Goal: Task Accomplishment & Management: Complete application form

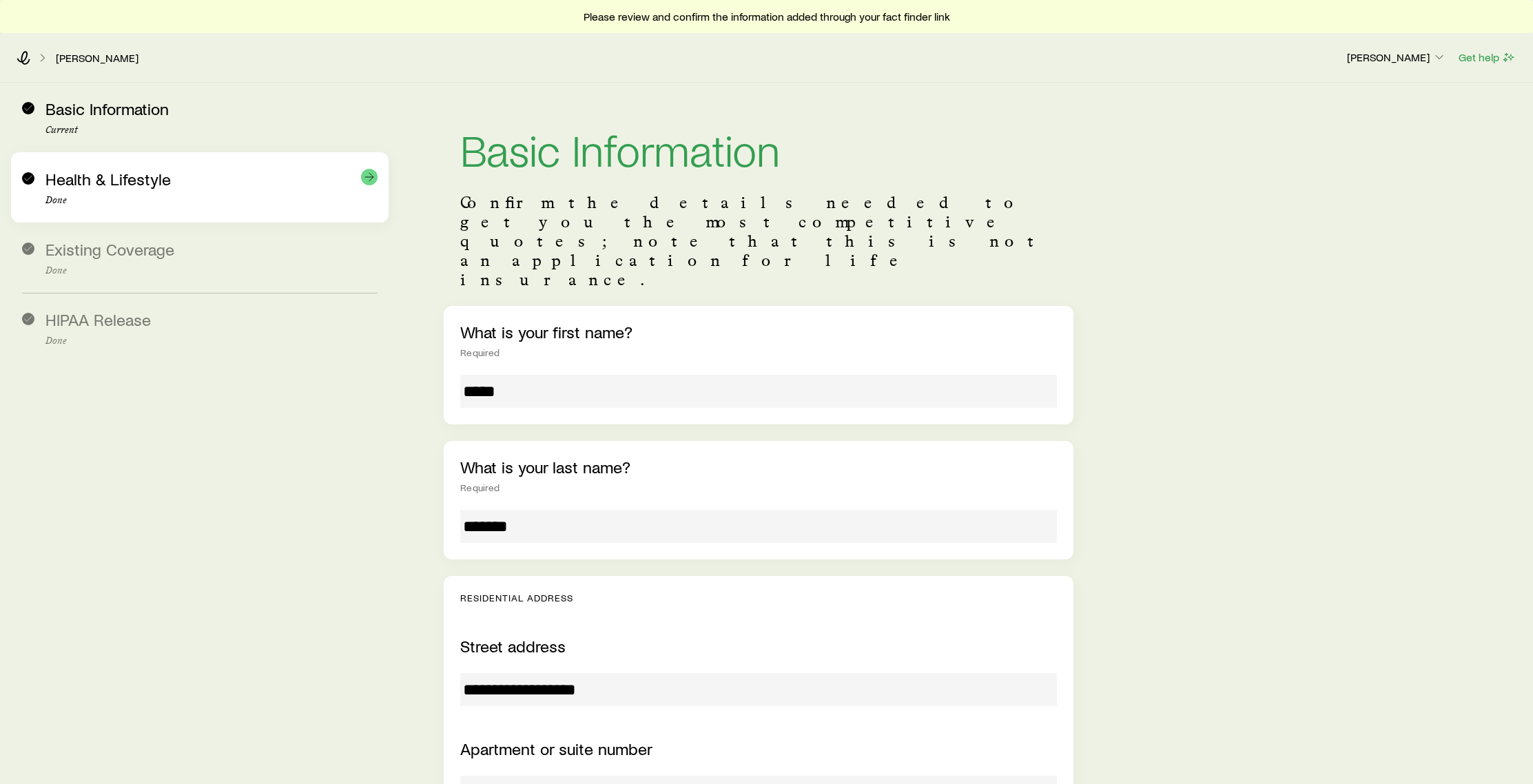
click at [161, 193] on div "Health & Lifestyle Done" at bounding box center [211, 187] width 332 height 36
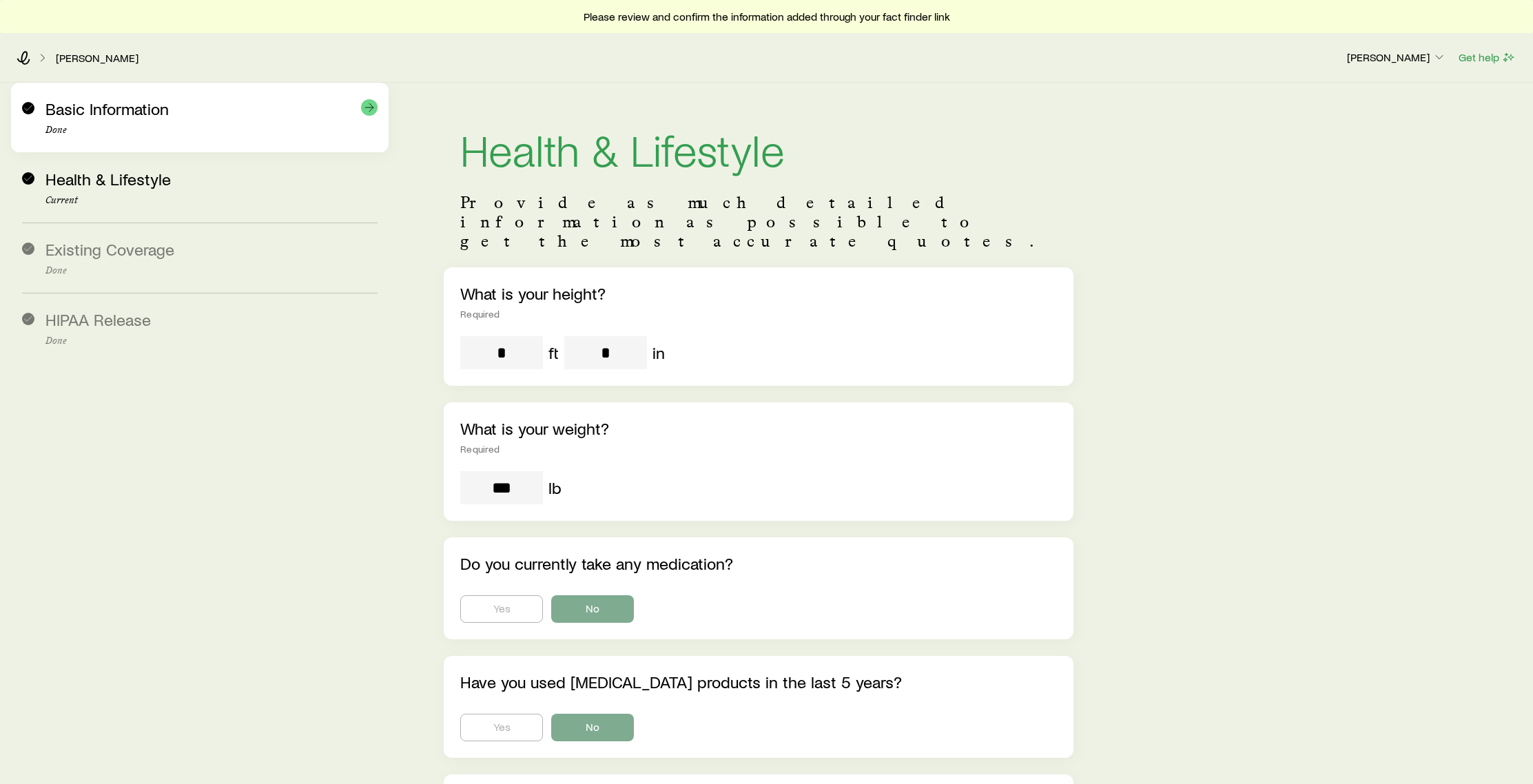
click at [190, 129] on p "Done" at bounding box center [211, 130] width 332 height 11
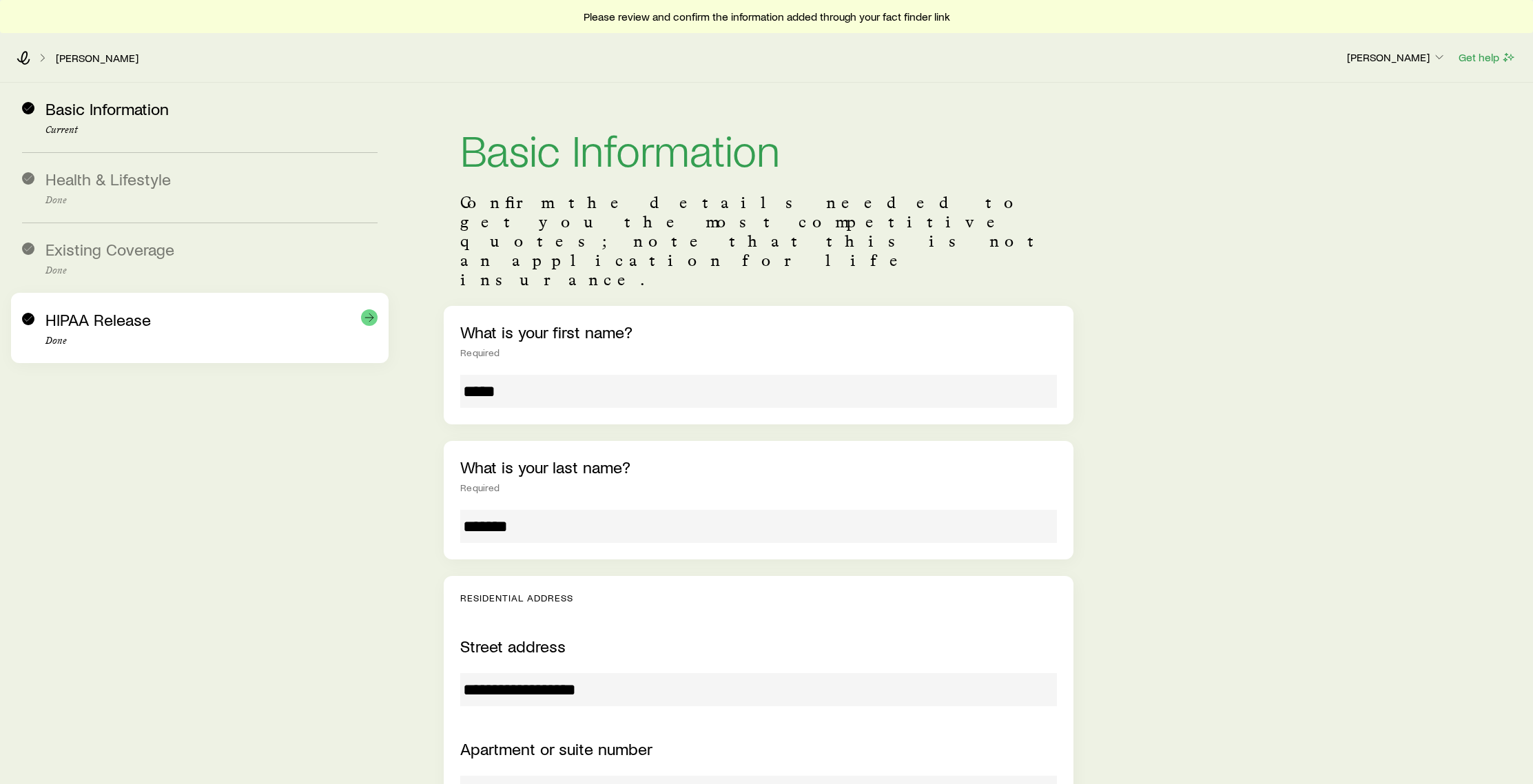
click at [180, 320] on div "HIPAA Release Done" at bounding box center [211, 328] width 332 height 36
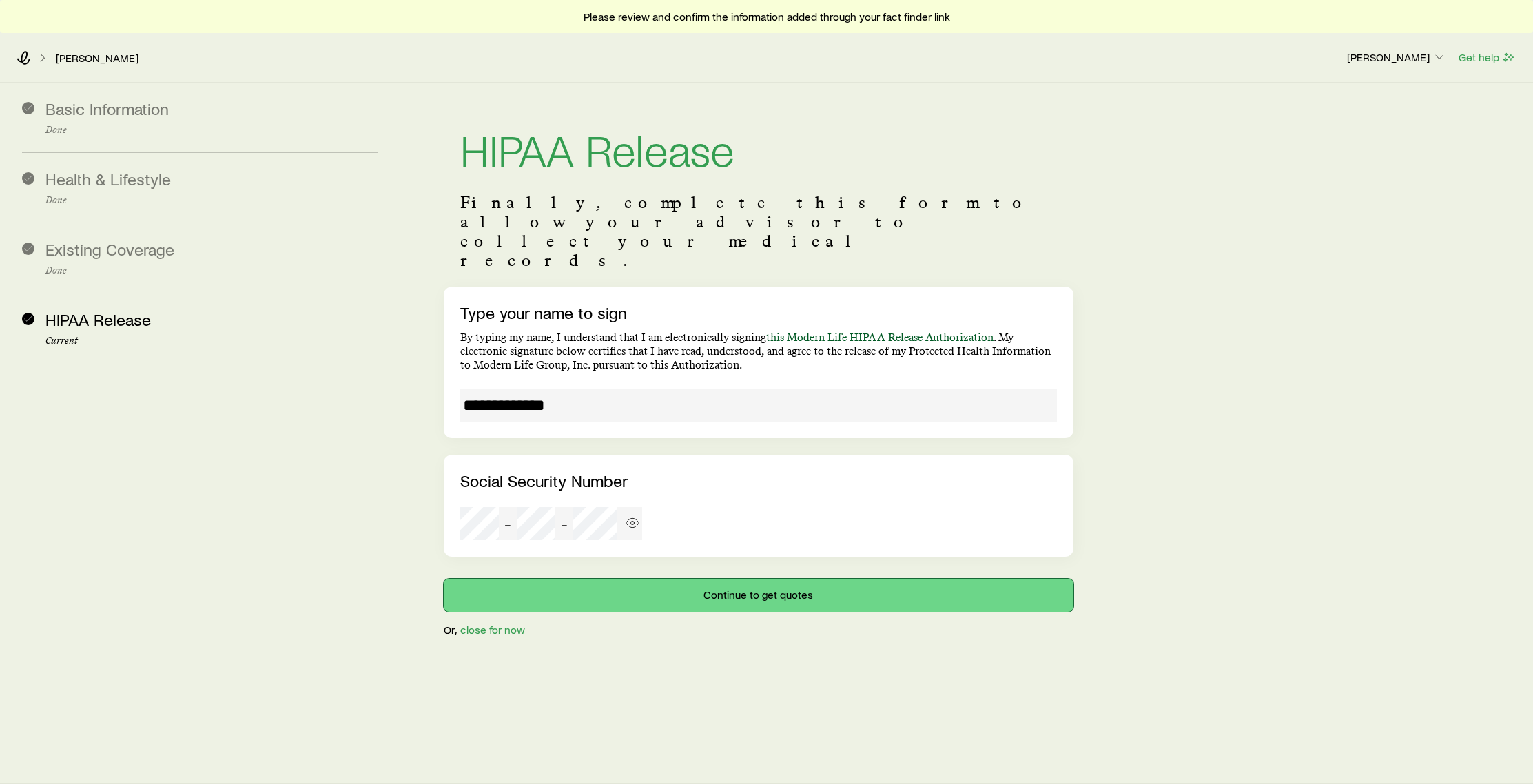
click at [769, 578] on button "Continue to get quotes" at bounding box center [757, 595] width 629 height 33
